Goal: Task Accomplishment & Management: Understand process/instructions

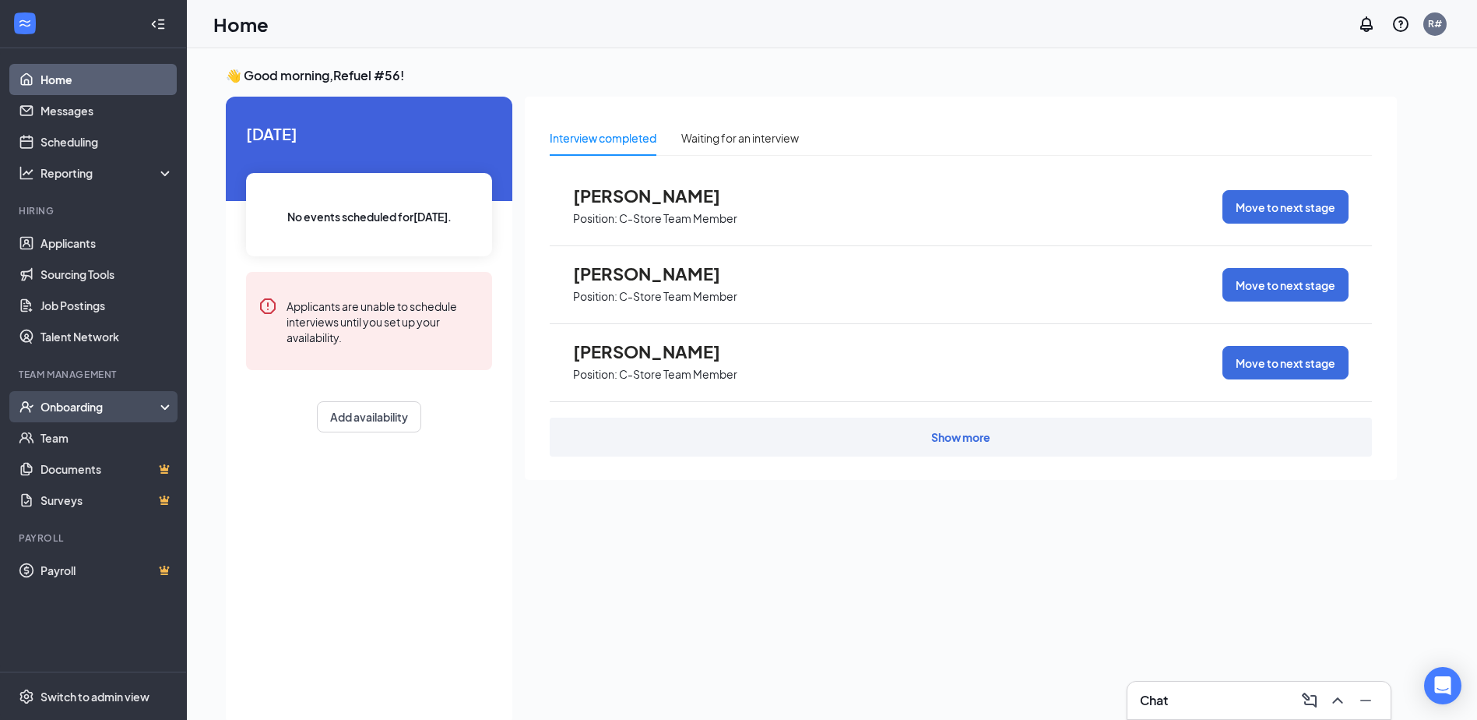
click at [62, 403] on div "Onboarding" at bounding box center [100, 407] width 120 height 16
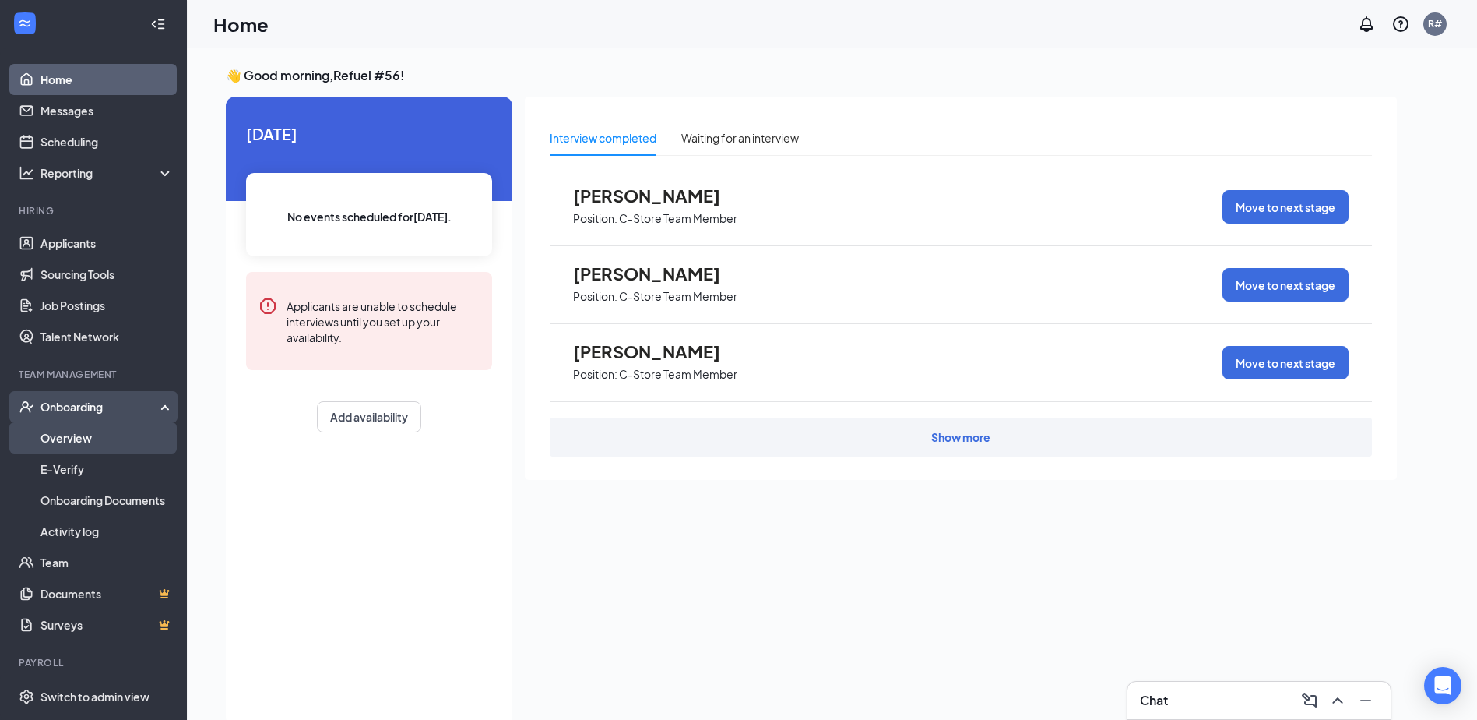
click at [58, 442] on link "Overview" at bounding box center [106, 437] width 133 height 31
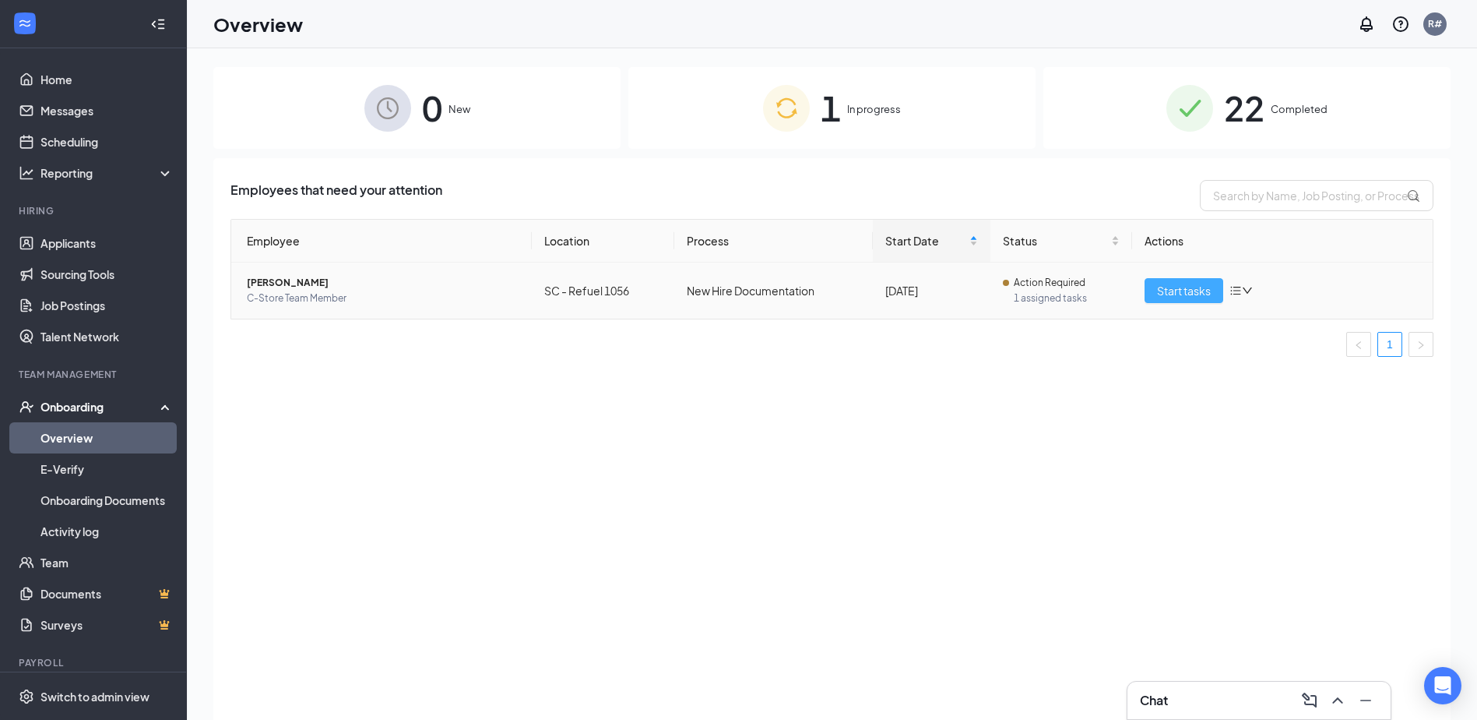
click at [1198, 288] on span "Start tasks" at bounding box center [1184, 290] width 54 height 17
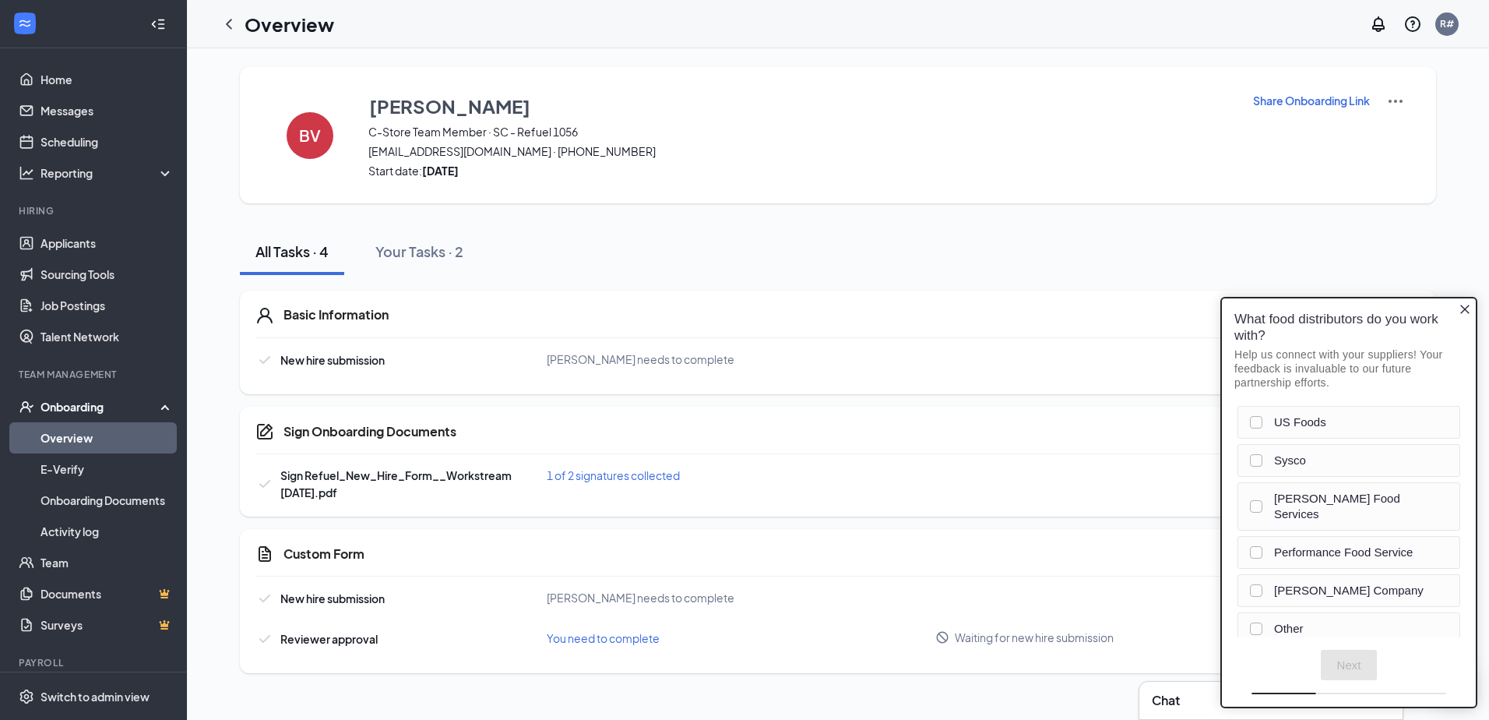
click at [1465, 311] on icon "Close button" at bounding box center [1464, 308] width 9 height 9
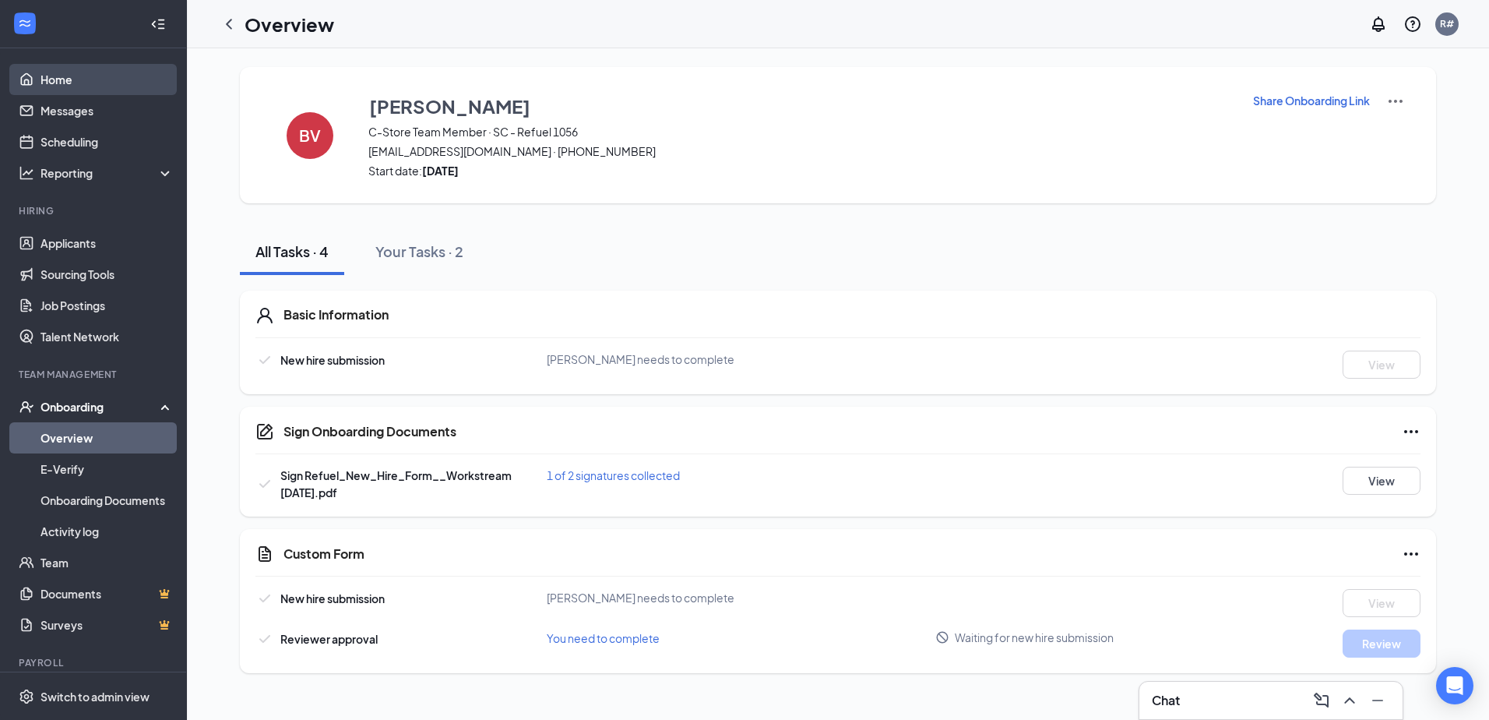
drag, startPoint x: 55, startPoint y: 85, endPoint x: 63, endPoint y: 82, distance: 8.4
click at [58, 84] on link "Home" at bounding box center [106, 79] width 133 height 31
